Goal: Book appointment/travel/reservation

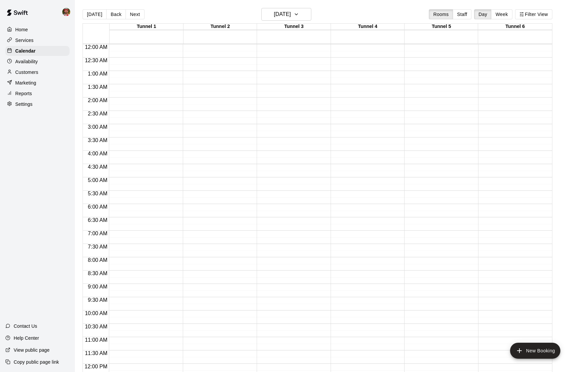
scroll to position [284, 0]
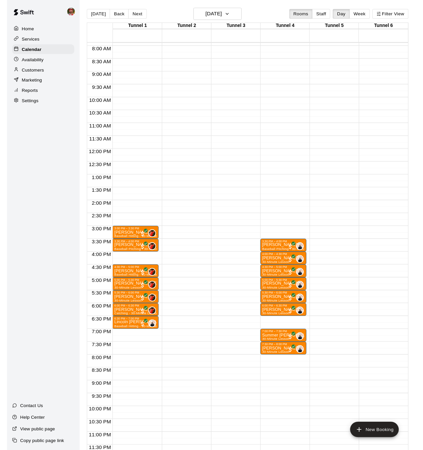
scroll to position [226, 0]
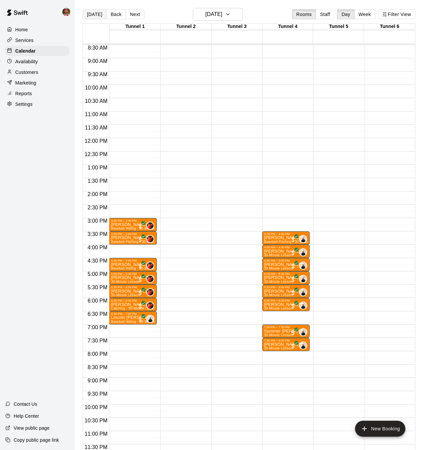
click at [92, 14] on button "[DATE]" at bounding box center [95, 14] width 24 height 10
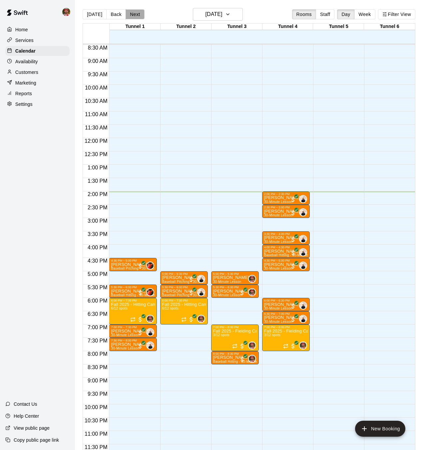
click at [126, 13] on button "Next" at bounding box center [134, 14] width 19 height 10
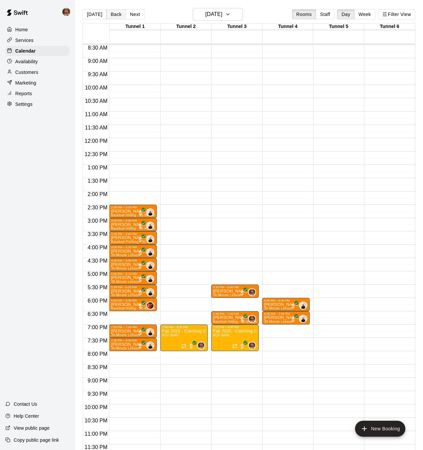
click at [116, 13] on button "Back" at bounding box center [116, 14] width 20 height 10
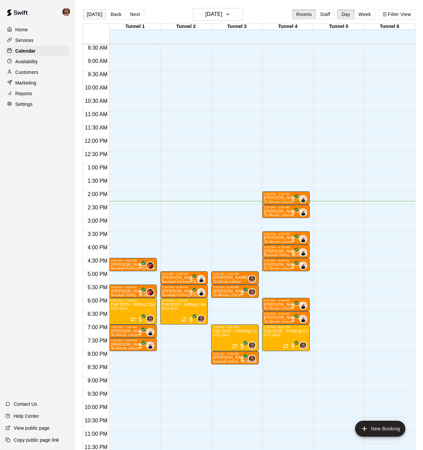
click at [95, 14] on button "[DATE]" at bounding box center [95, 14] width 24 height 10
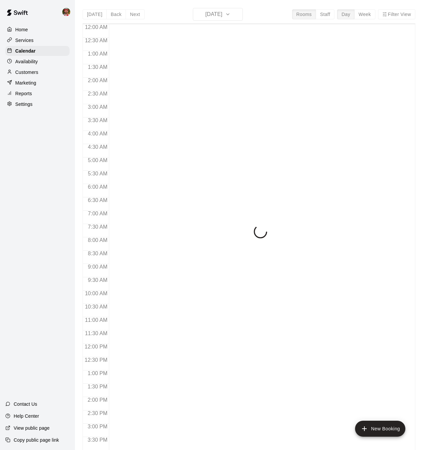
scroll to position [206, 0]
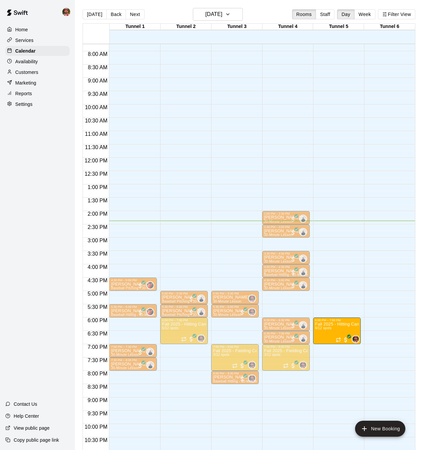
drag, startPoint x: 124, startPoint y: 324, endPoint x: 330, endPoint y: 326, distance: 205.7
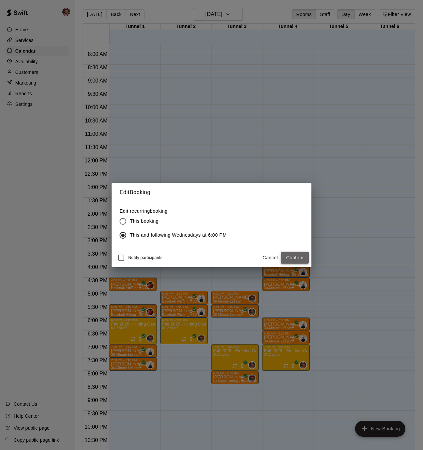
click at [295, 258] on button "Confirm" at bounding box center [295, 258] width 28 height 12
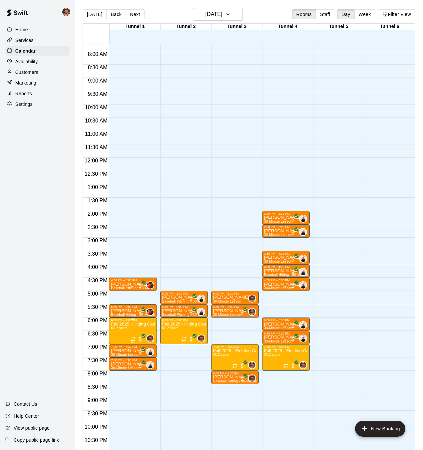
click at [131, 324] on p "Fall 2025 - Hitting Camp" at bounding box center [133, 324] width 44 height 0
click at [119, 331] on icon "edit" at bounding box center [118, 331] width 6 height 6
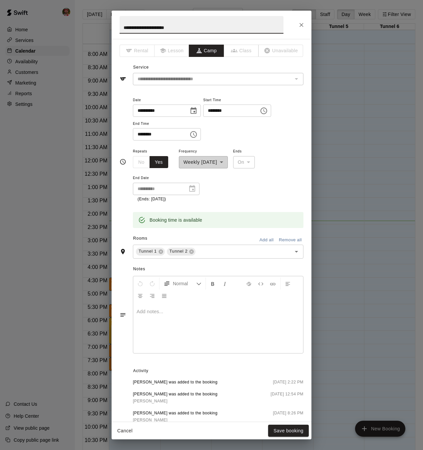
scroll to position [3, 0]
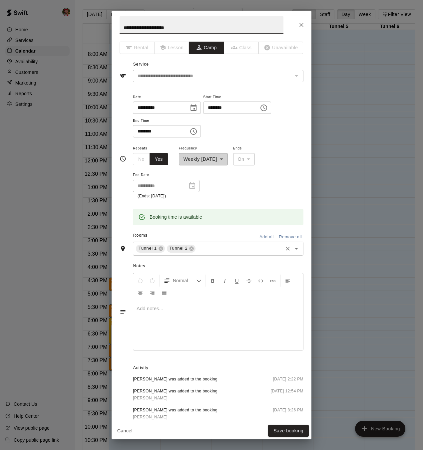
click at [259, 247] on input "text" at bounding box center [238, 248] width 85 height 8
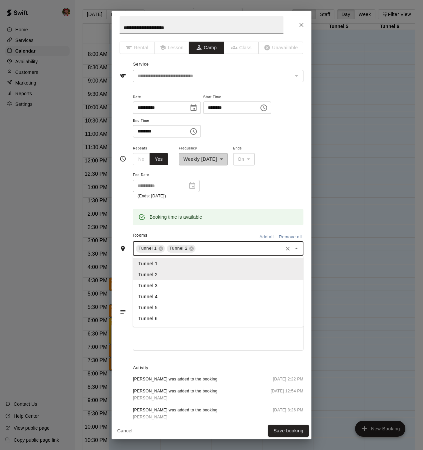
click at [151, 310] on li "Tunnel 5" at bounding box center [218, 307] width 170 height 11
click at [261, 248] on input "text" at bounding box center [254, 248] width 54 height 8
click at [173, 322] on li "Tunnel 6" at bounding box center [218, 318] width 170 height 11
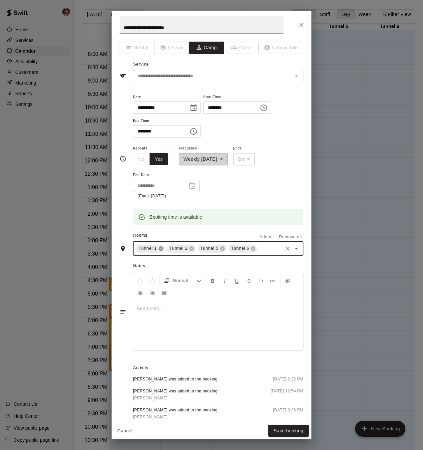
click at [158, 248] on icon at bounding box center [160, 248] width 4 height 4
click at [161, 249] on icon at bounding box center [160, 248] width 5 height 5
click at [295, 431] on button "Save booking" at bounding box center [288, 431] width 41 height 12
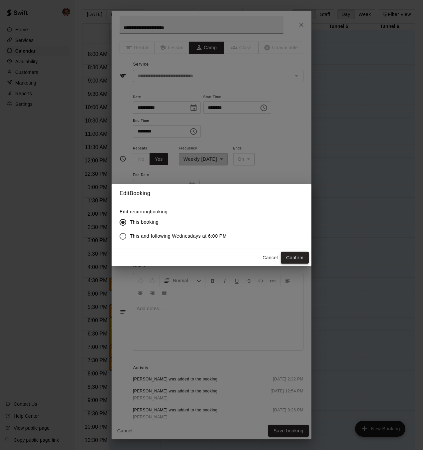
click at [289, 260] on button "Confirm" at bounding box center [295, 258] width 28 height 12
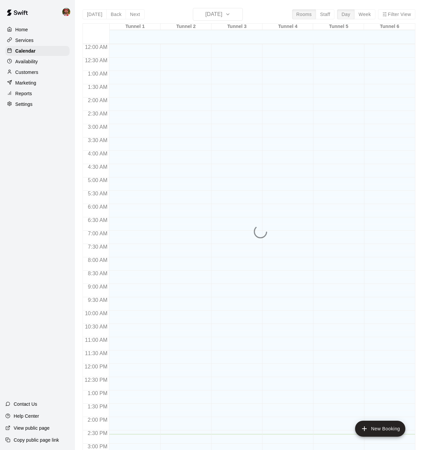
scroll to position [206, 0]
